Goal: Transaction & Acquisition: Purchase product/service

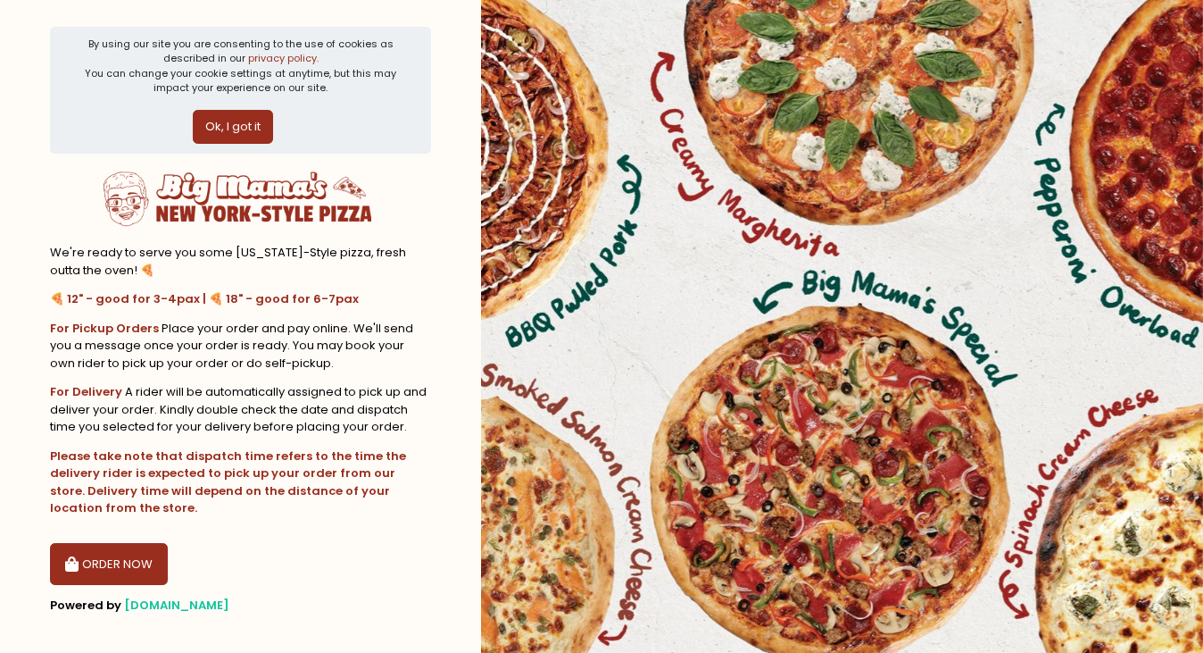
click at [245, 122] on button "Ok, I got it" at bounding box center [233, 127] width 80 height 34
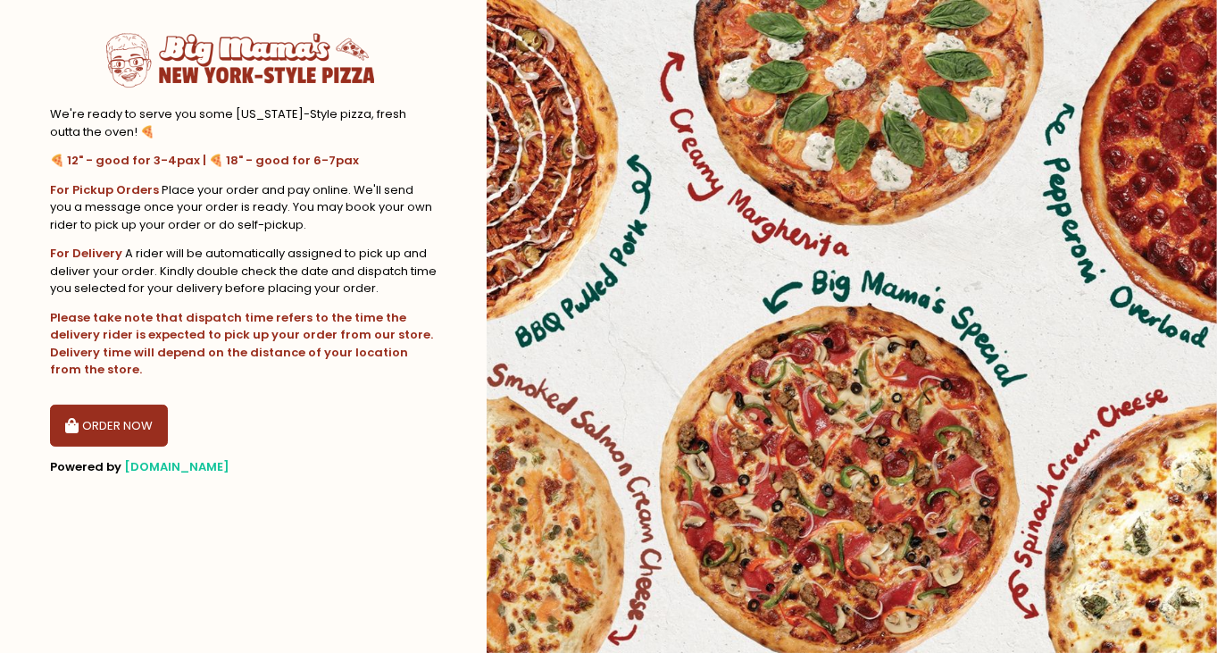
click at [133, 414] on button "ORDER NOW" at bounding box center [109, 425] width 118 height 43
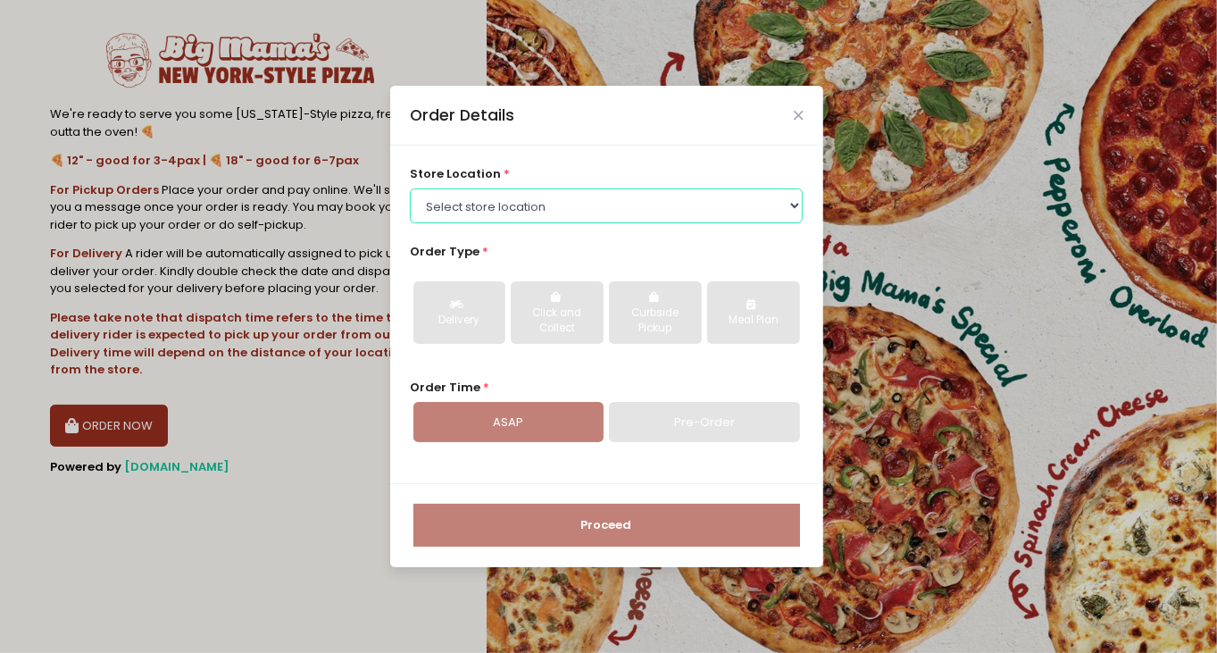
click at [551, 204] on select "Select store location [PERSON_NAME] Pizza - Marikina [PERSON_NAME] Pizza - Kati…" at bounding box center [606, 205] width 393 height 34
select select "63e1f627b793cf7724274621"
click at [410, 188] on select "Select store location [PERSON_NAME] Pizza - Marikina [PERSON_NAME] Pizza - Kati…" at bounding box center [606, 205] width 393 height 34
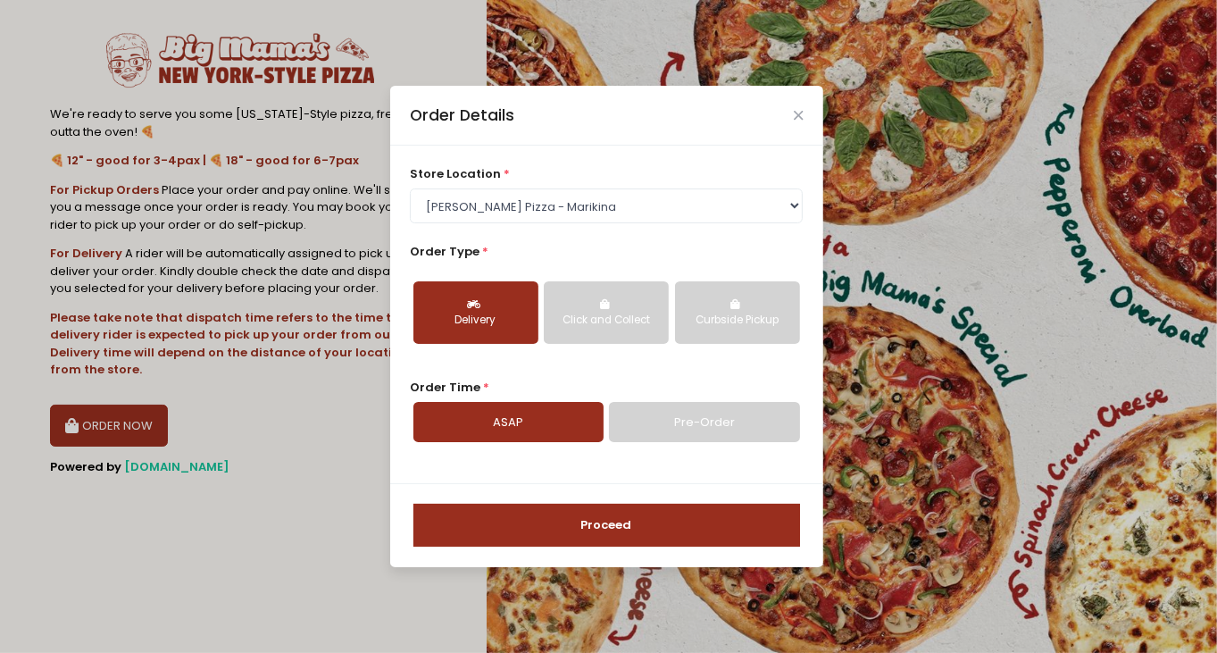
click at [722, 318] on div "Curbside Pickup" at bounding box center [737, 320] width 100 height 16
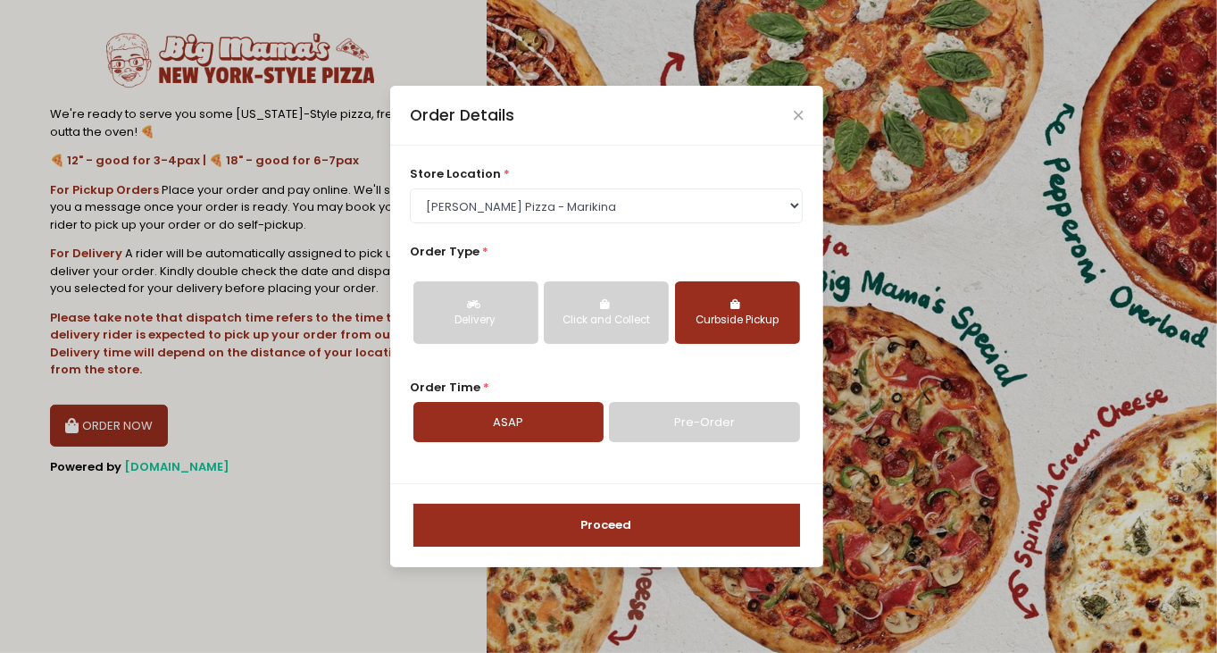
click at [704, 410] on link "Pre-Order" at bounding box center [704, 422] width 190 height 41
select select "[DATE]"
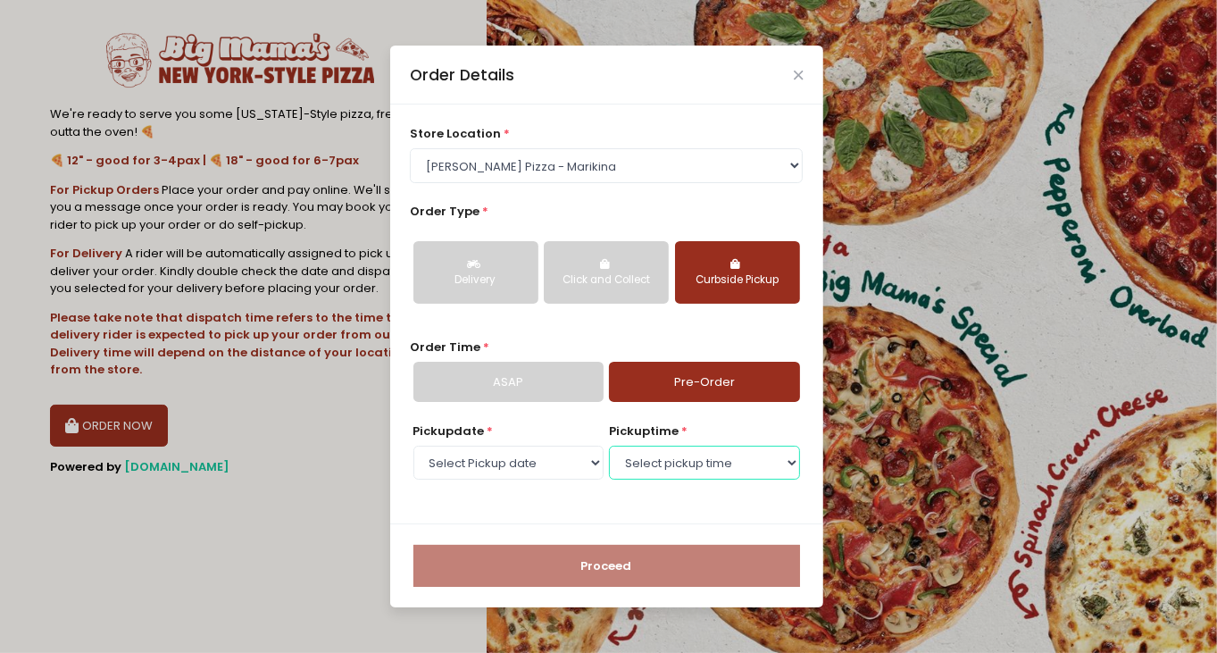
click at [652, 467] on select "Select pickup time 02:30 PM - 03:00 PM 03:00 PM - 03:30 PM 03:30 PM - 04:00 PM …" at bounding box center [704, 462] width 190 height 34
select select "16:00"
click at [609, 445] on select "Select pickup time 02:30 PM - 03:00 PM 03:00 PM - 03:30 PM 03:30 PM - 04:00 PM …" at bounding box center [704, 462] width 190 height 34
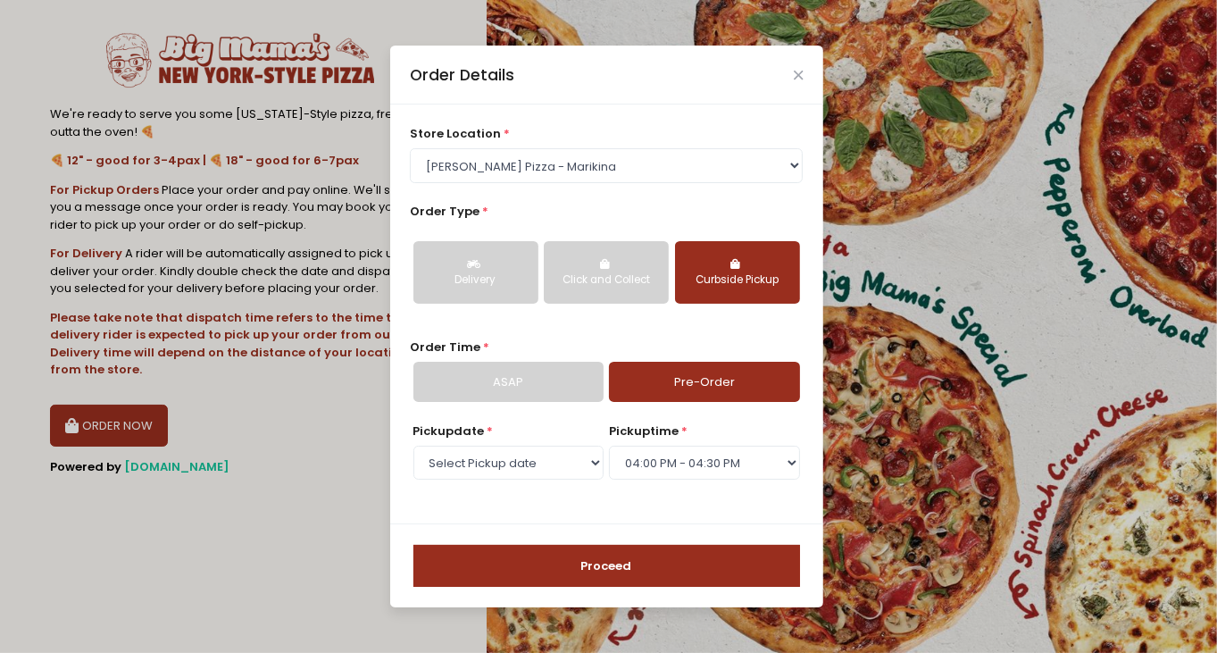
click at [643, 563] on button "Proceed" at bounding box center [606, 566] width 387 height 43
